Goal: Communication & Community: Answer question/provide support

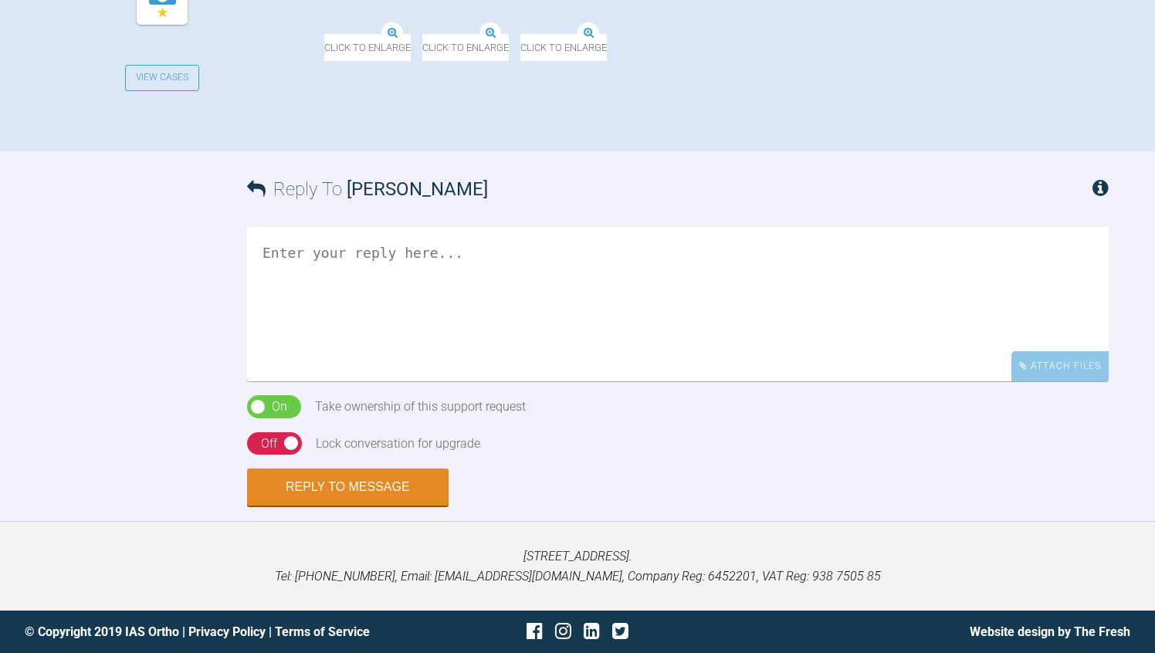
scroll to position [927, 0]
drag, startPoint x: 893, startPoint y: 229, endPoint x: 900, endPoint y: 297, distance: 67.5
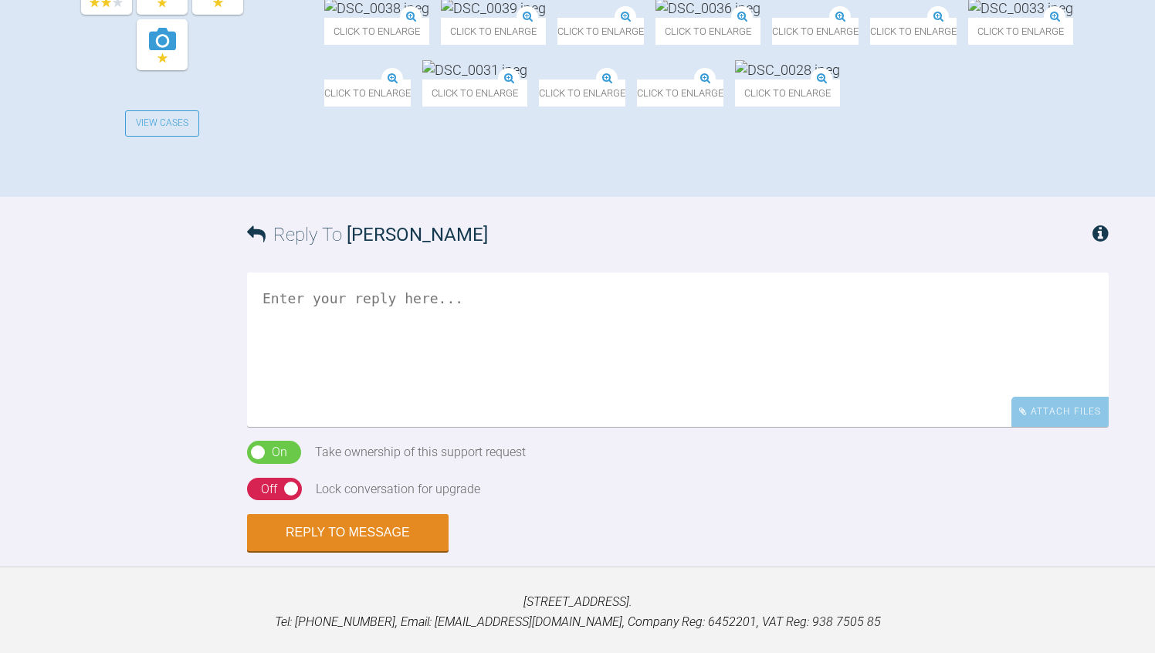
scroll to position [741, 0]
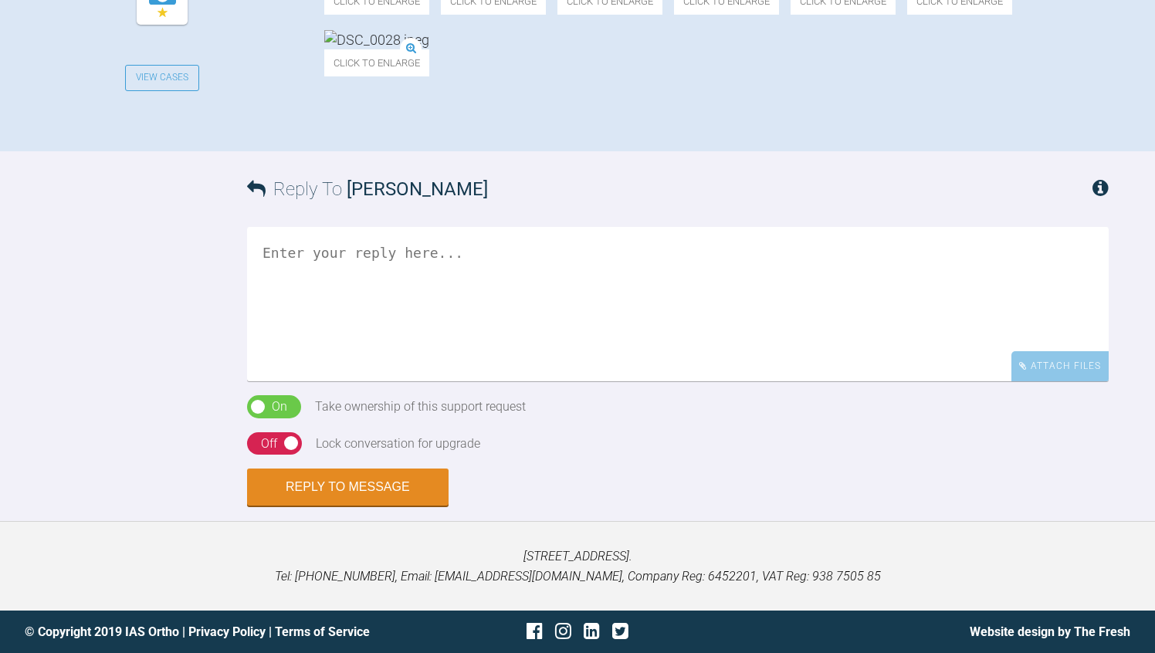
scroll to position [958, 0]
click at [273, 381] on textarea at bounding box center [678, 304] width 862 height 154
type textarea "Please trace the ceph"
click at [258, 456] on div "On Off" at bounding box center [274, 443] width 55 height 23
click at [153, 507] on div "Reply To [PERSON_NAME] Please trace the ceph Attach Files Drag and drop files h…" at bounding box center [577, 328] width 1155 height 355
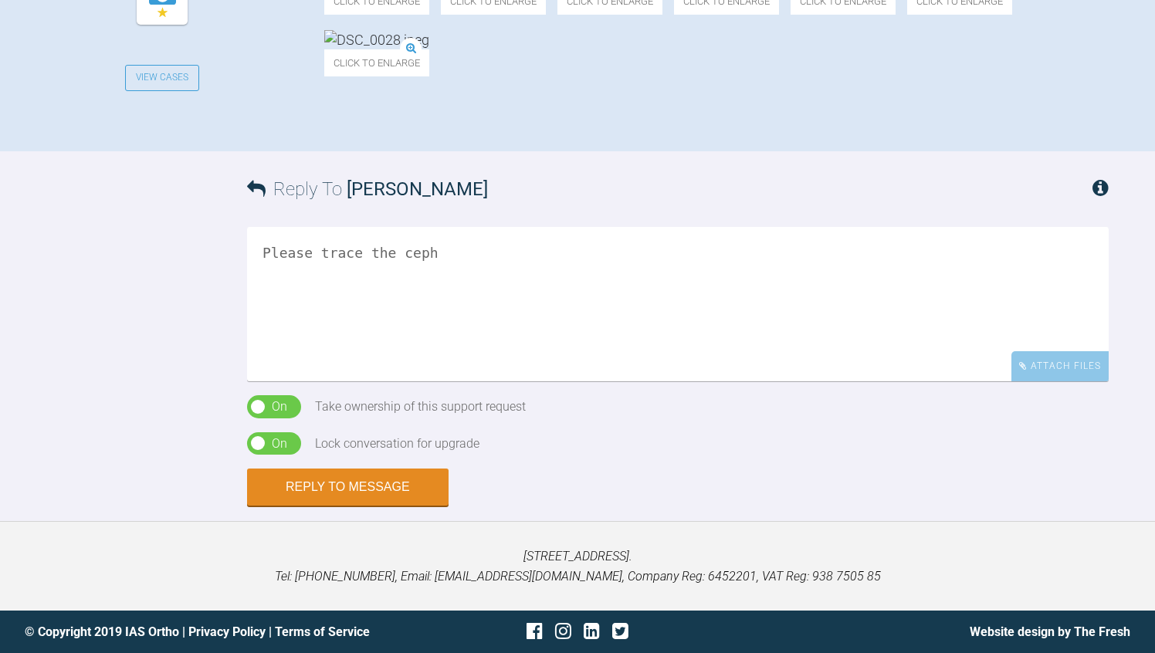
scroll to position [1112, 0]
click at [328, 507] on button "Reply to Message" at bounding box center [348, 488] width 202 height 37
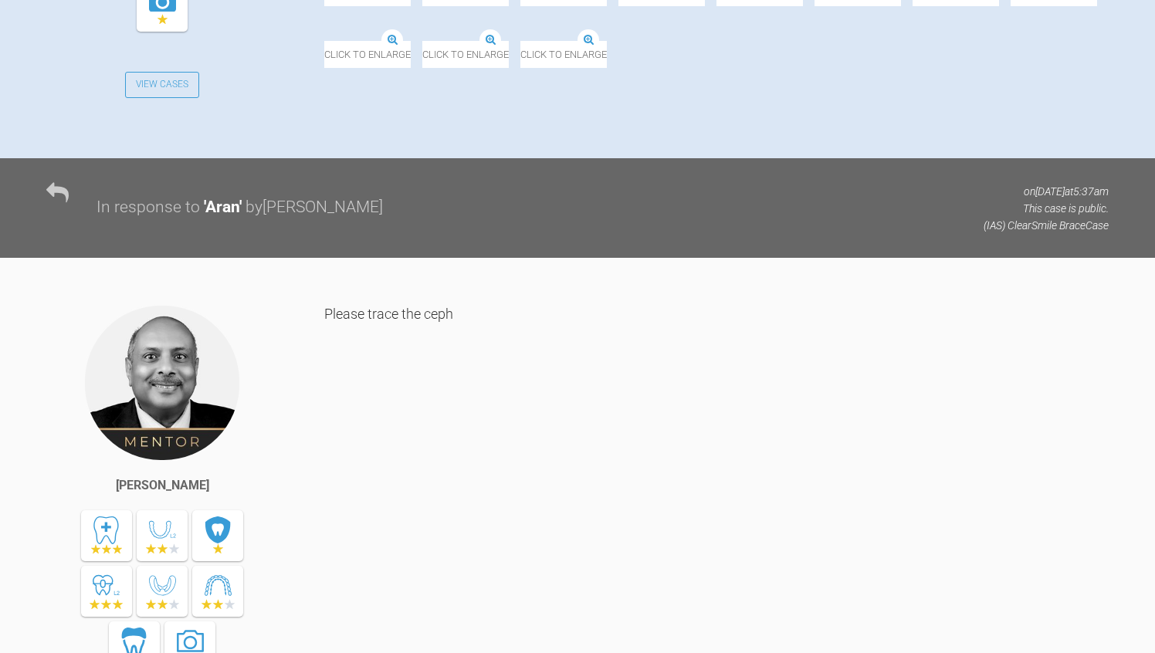
scroll to position [744, 0]
